Goal: Information Seeking & Learning: Learn about a topic

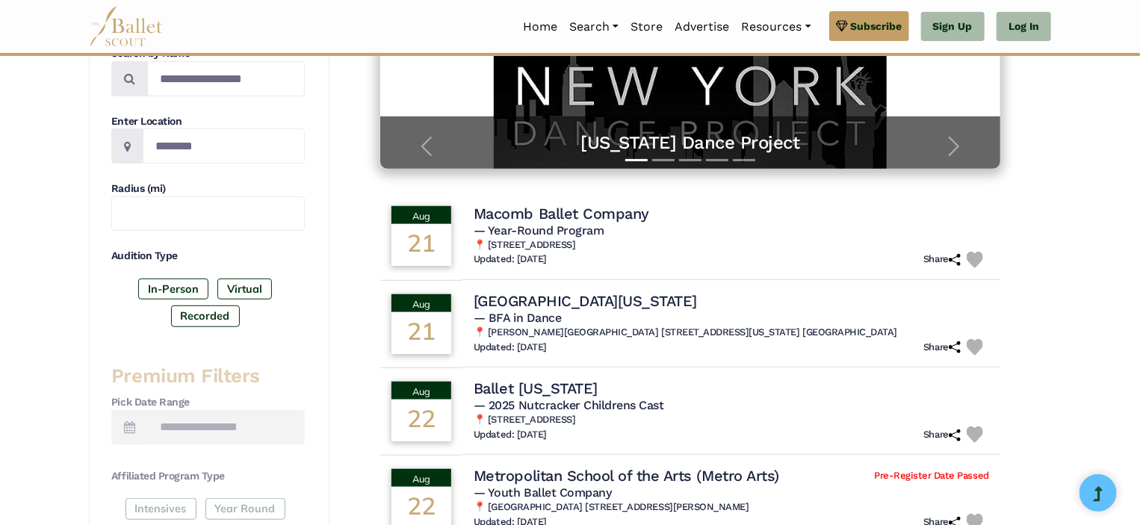
scroll to position [317, 0]
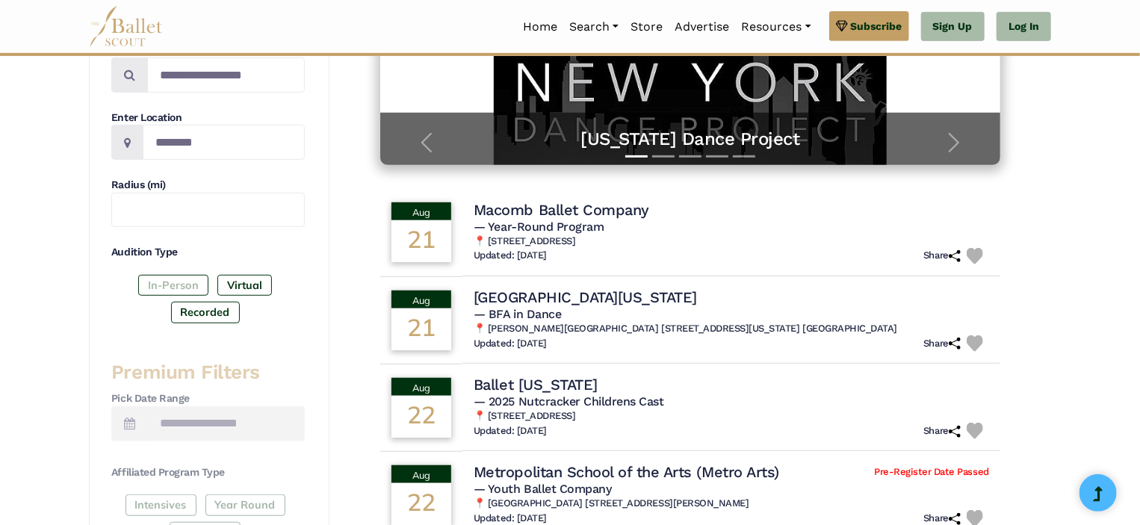
click at [188, 290] on label "In-Person" at bounding box center [173, 285] width 70 height 21
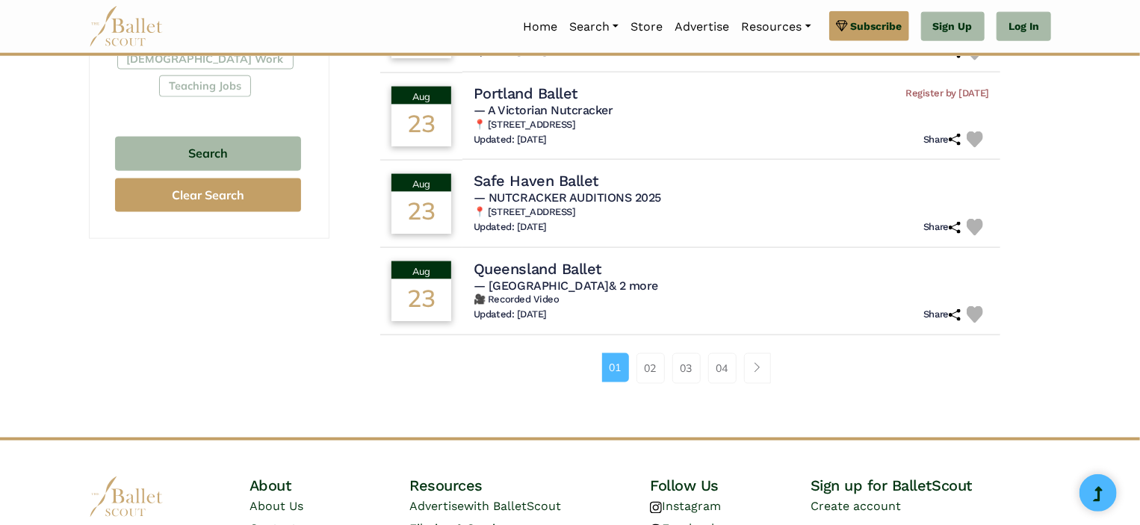
scroll to position [959, 0]
click at [584, 268] on h4 "Queensland Ballet" at bounding box center [534, 268] width 130 height 20
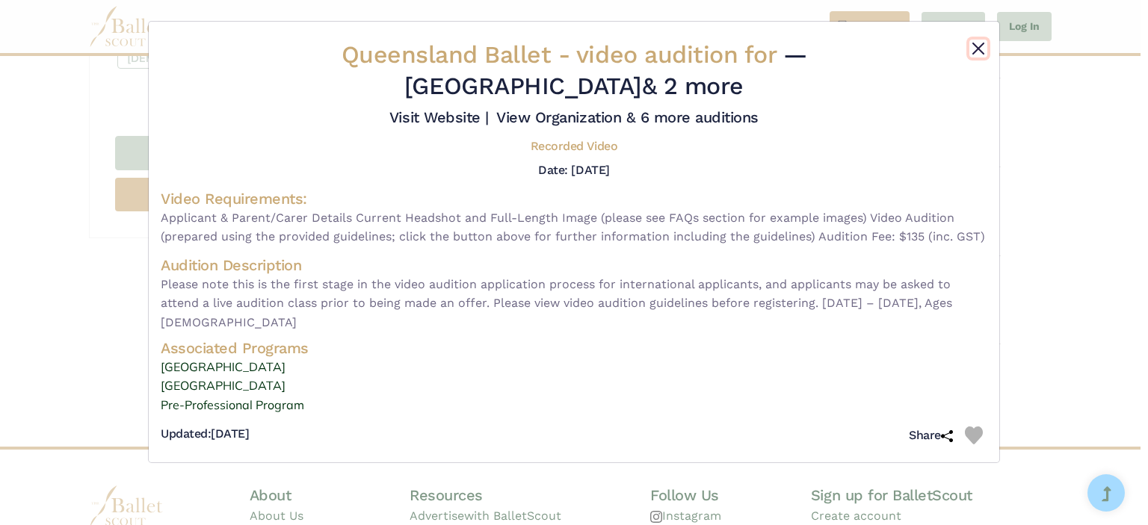
click at [975, 51] on button "Close" at bounding box center [978, 49] width 18 height 18
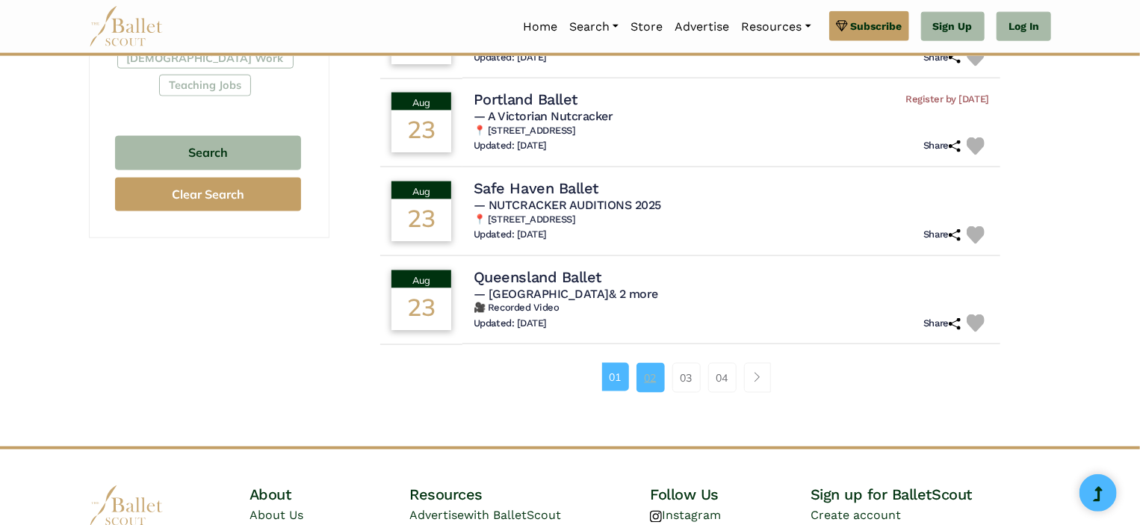
click at [651, 374] on link "02" at bounding box center [651, 378] width 28 height 30
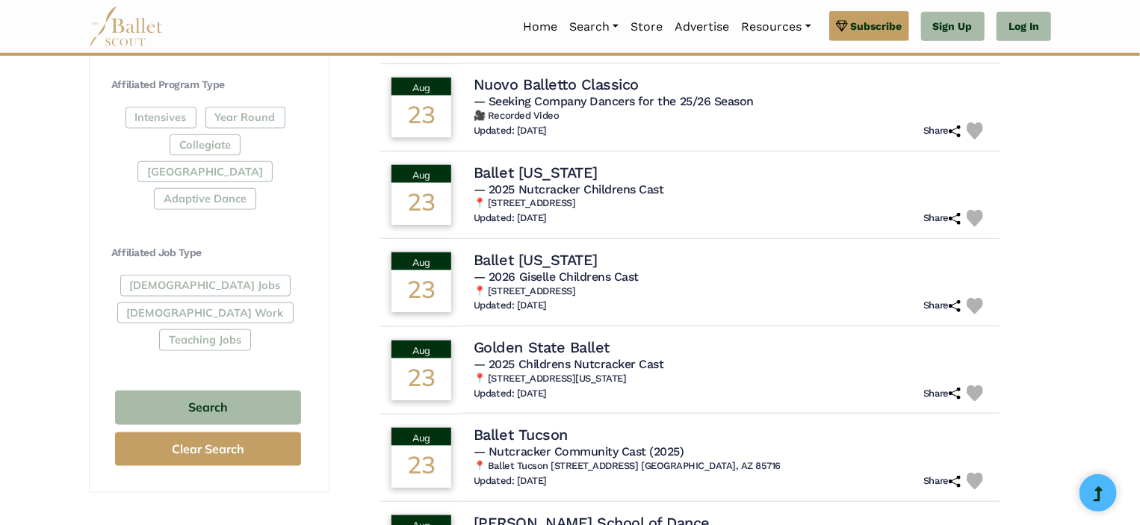
scroll to position [705, 0]
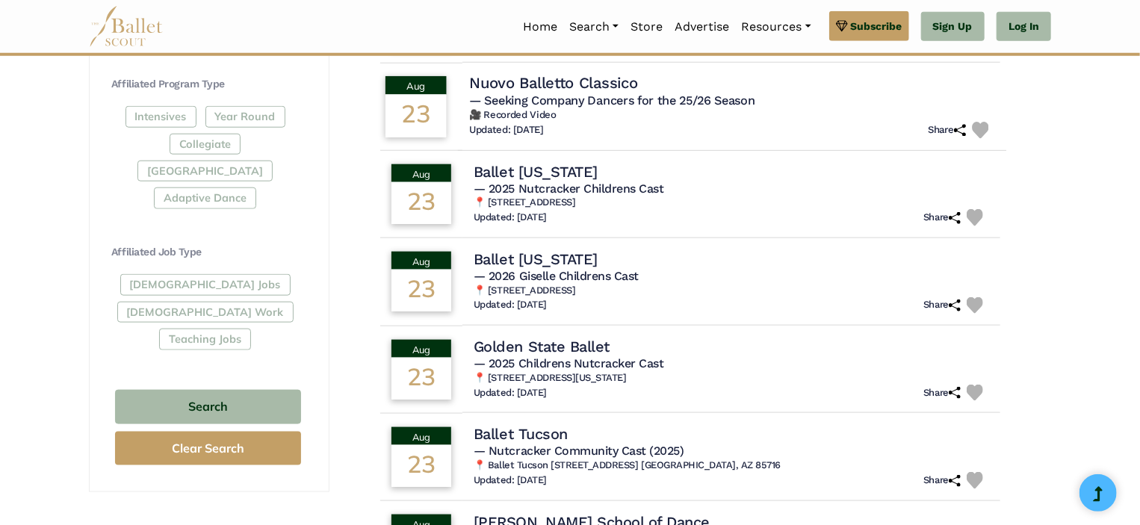
click at [557, 86] on h4 "Nuovo Balletto Classico" at bounding box center [553, 84] width 168 height 20
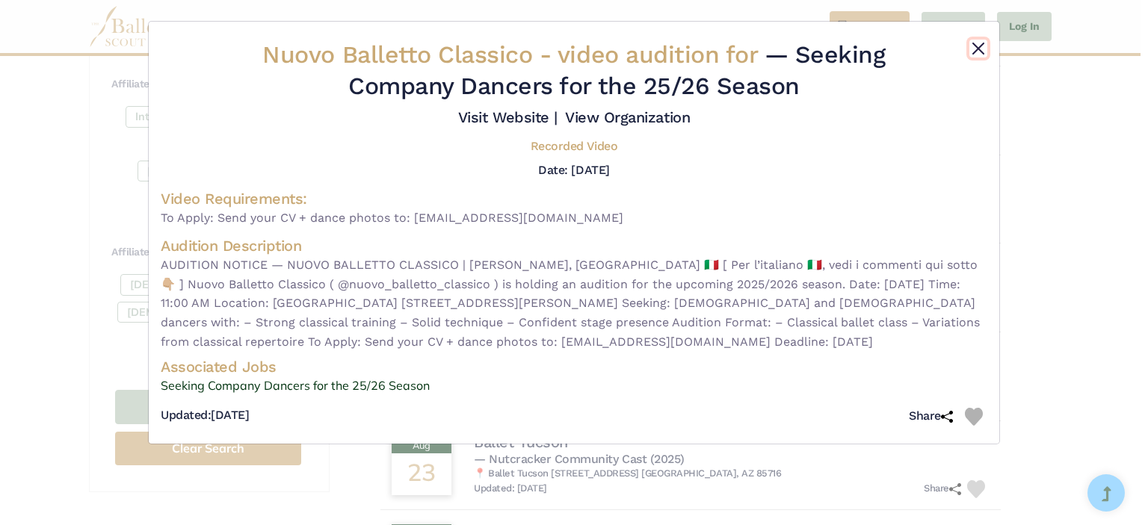
click at [976, 44] on button "Close" at bounding box center [978, 49] width 18 height 18
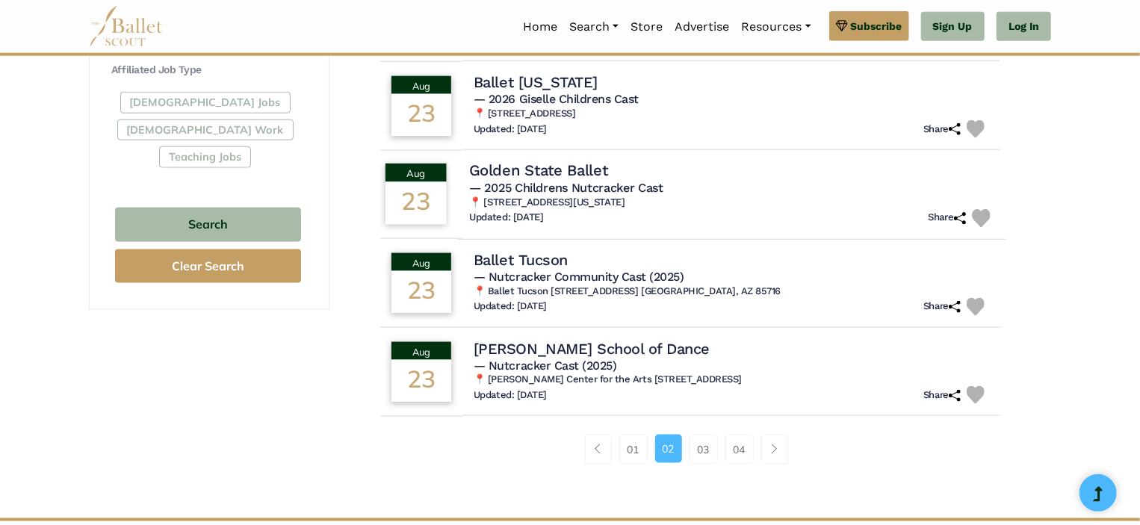
scroll to position [882, 0]
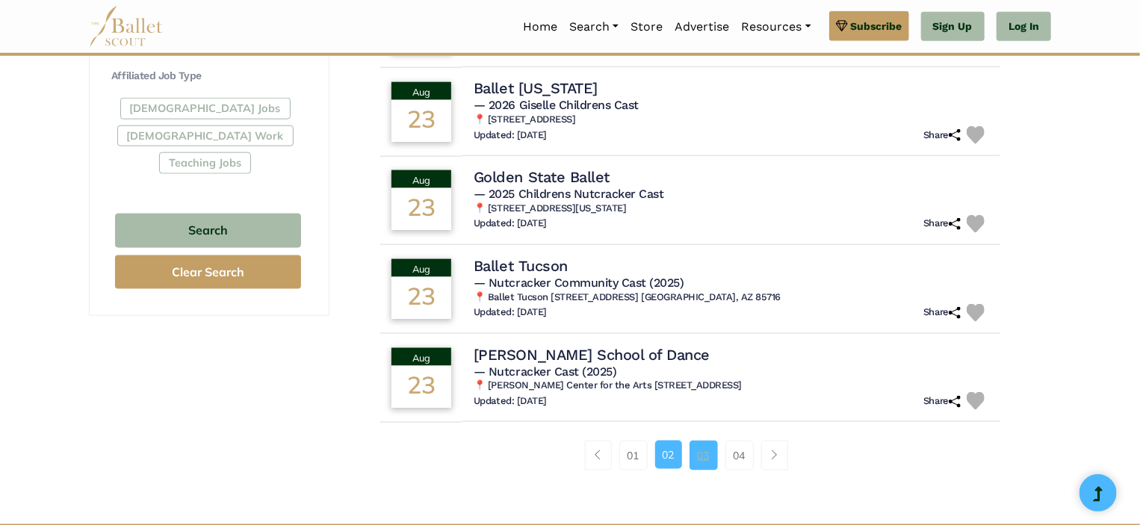
click at [705, 451] on link "03" at bounding box center [704, 456] width 28 height 30
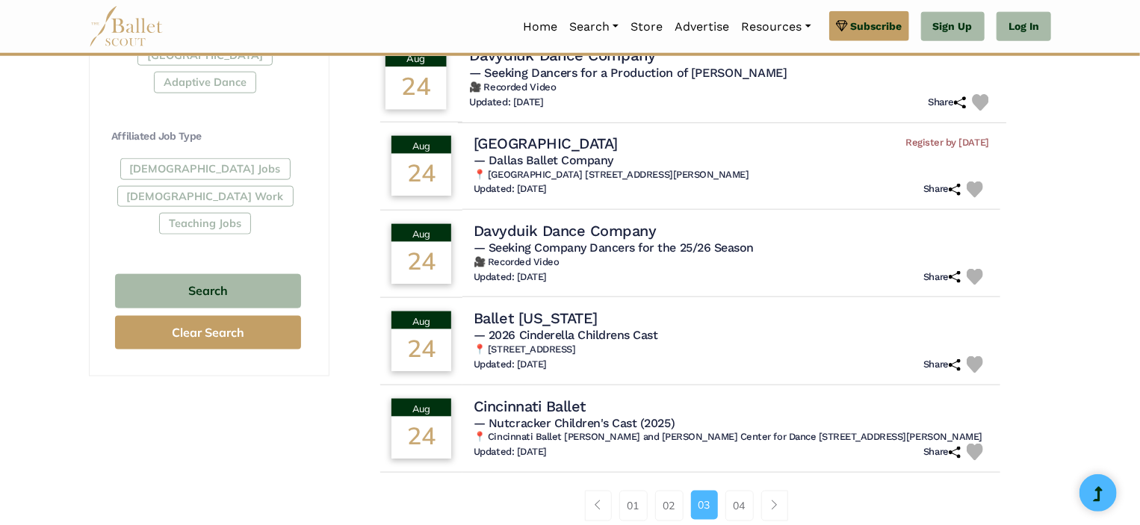
scroll to position [822, 0]
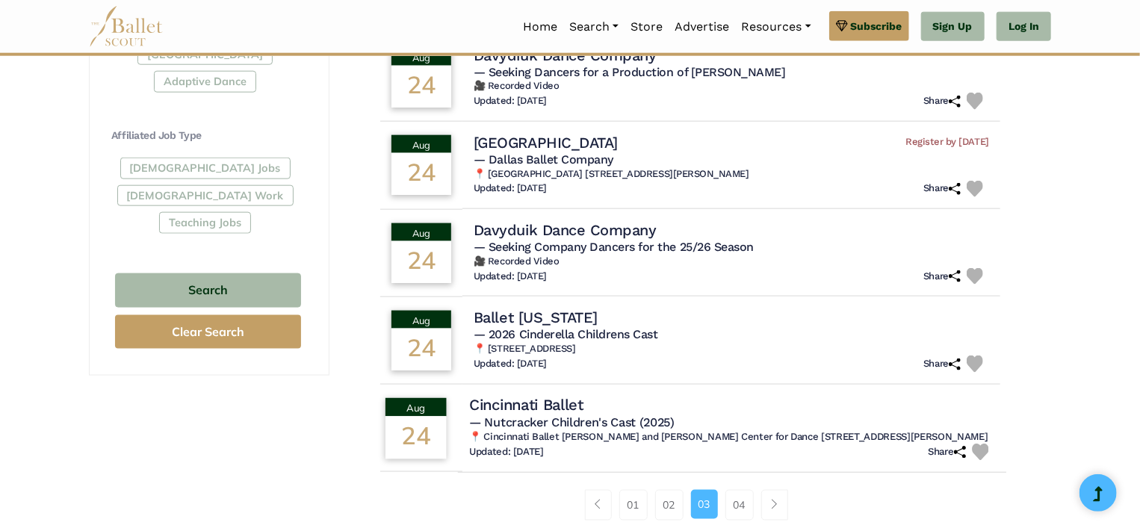
click at [645, 424] on span "— Nutcracker Children's Cast (2025)" at bounding box center [571, 422] width 205 height 14
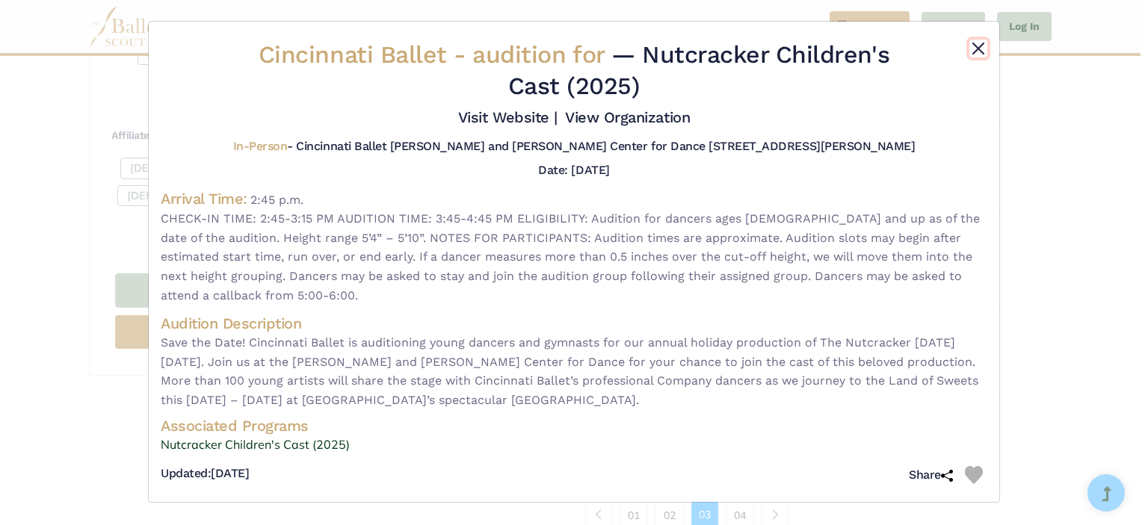
click at [978, 47] on button "Close" at bounding box center [978, 49] width 18 height 18
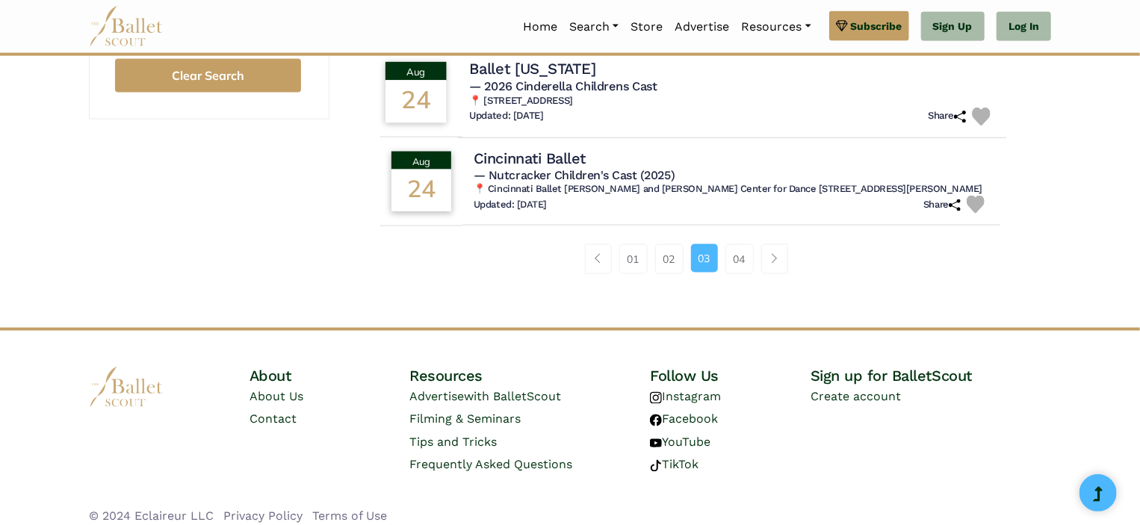
scroll to position [1089, 0]
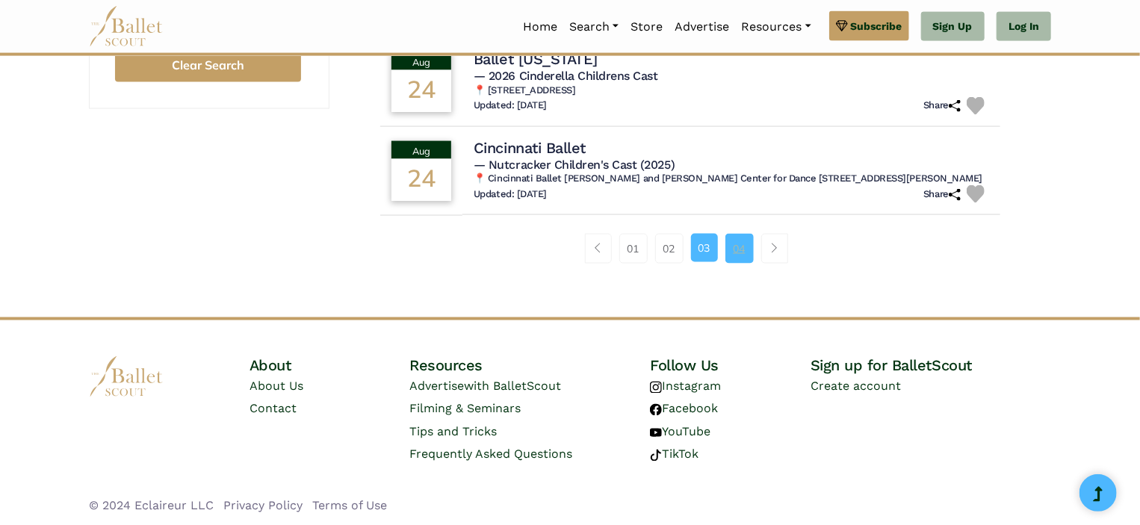
click at [745, 250] on link "04" at bounding box center [739, 249] width 28 height 30
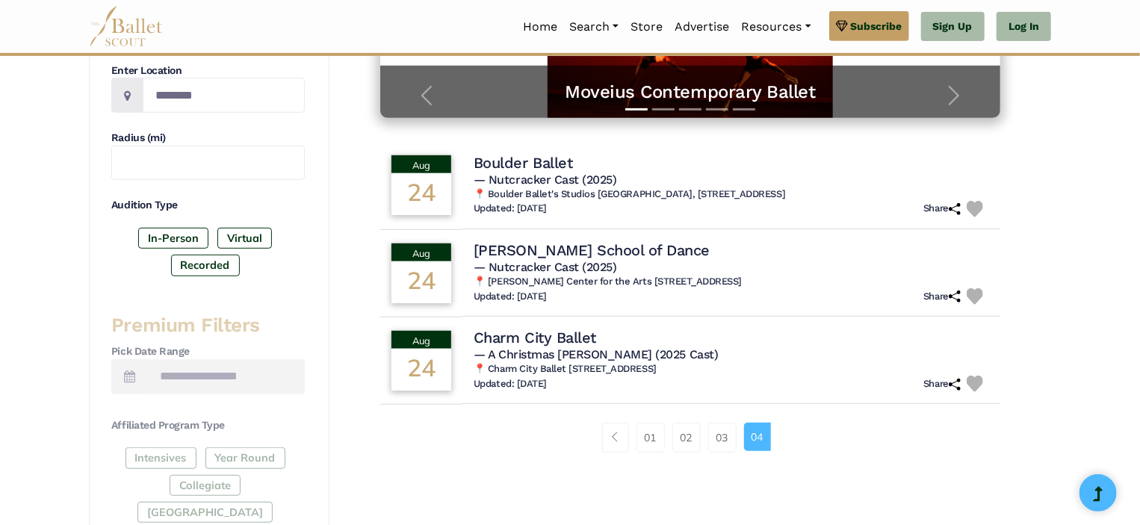
scroll to position [359, 0]
